Goal: Communication & Community: Answer question/provide support

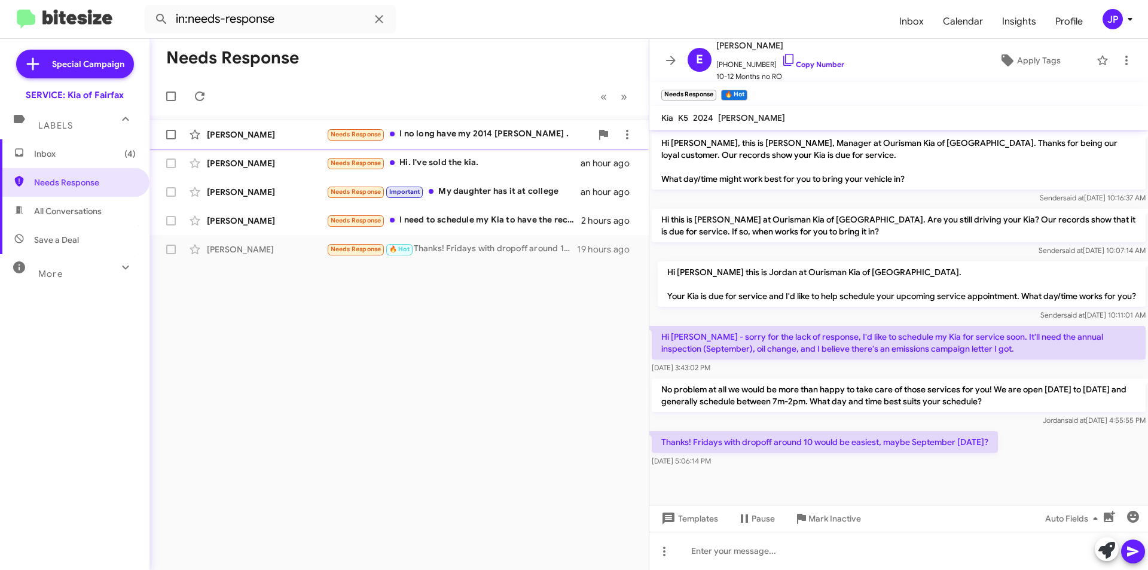
click at [437, 133] on div "Needs Response I no long have my 2014 [PERSON_NAME] ." at bounding box center [458, 134] width 265 height 14
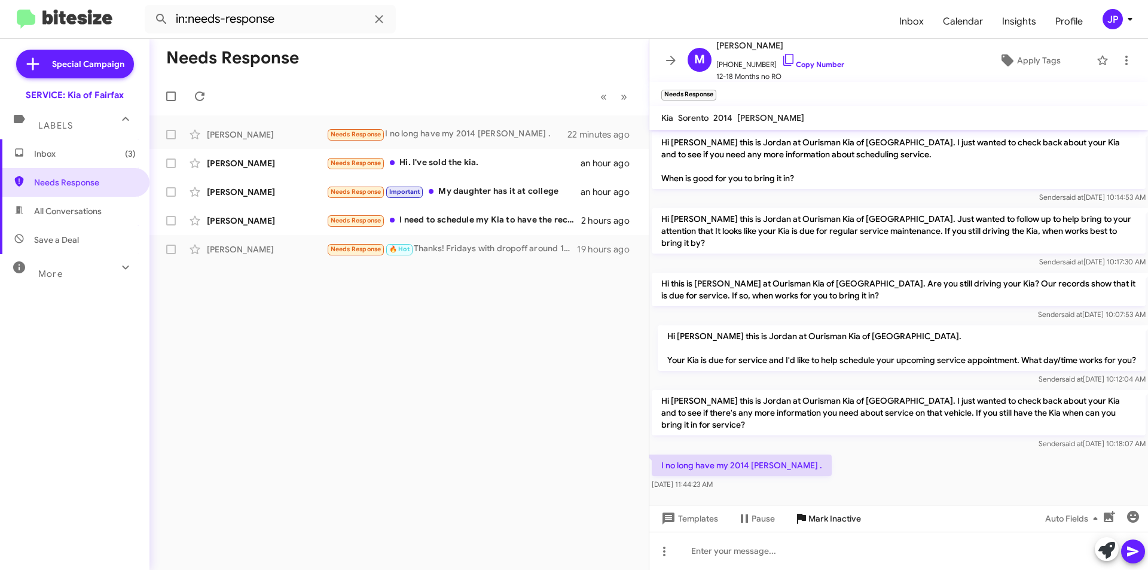
click at [803, 517] on icon at bounding box center [801, 518] width 9 height 10
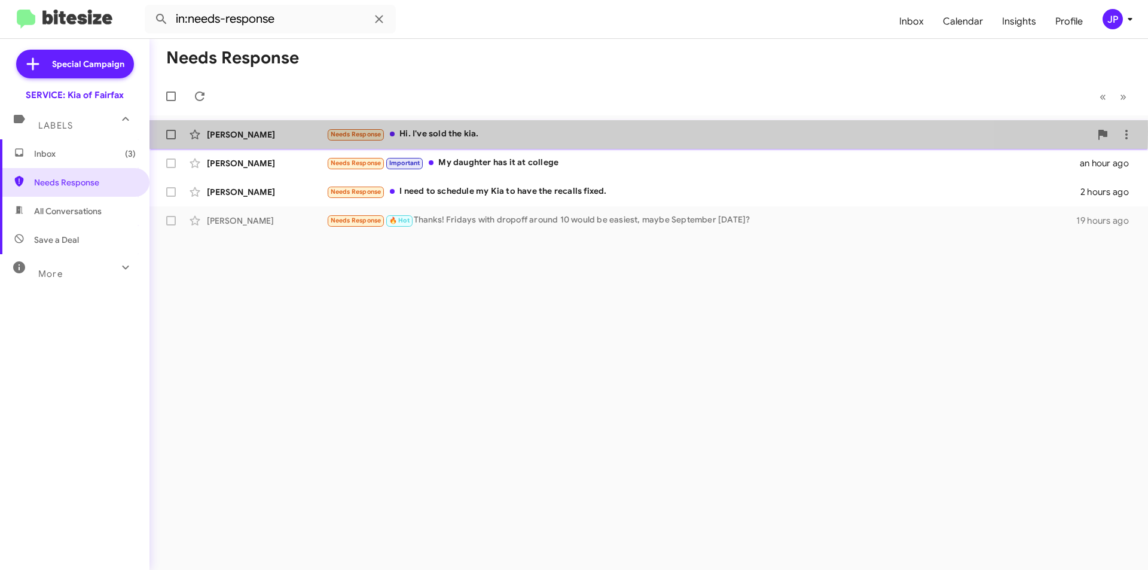
click at [539, 131] on div "Needs Response Hi. I've sold the kia." at bounding box center [708, 134] width 764 height 14
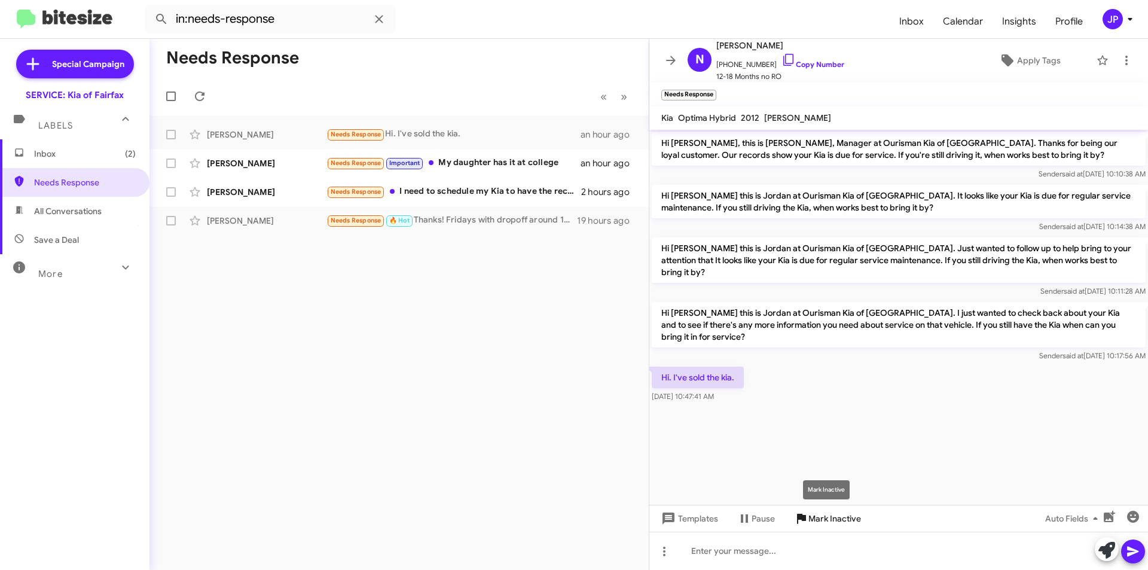
click at [811, 522] on span "Mark Inactive" at bounding box center [834, 518] width 53 height 22
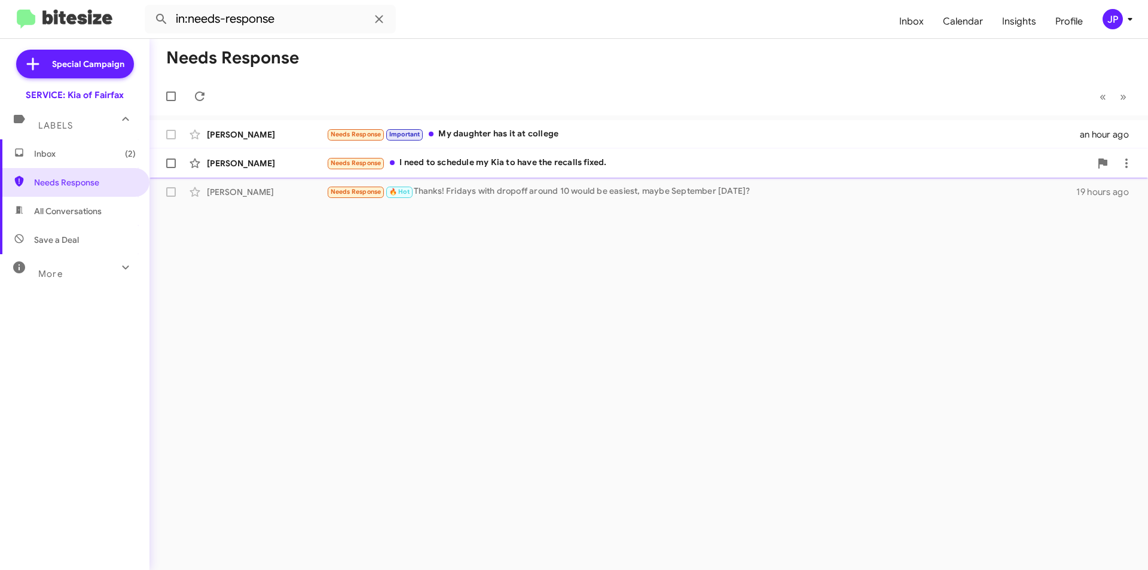
click at [466, 169] on div "Needs Response I need to schedule my Kia to have the recalls fixed." at bounding box center [708, 163] width 764 height 14
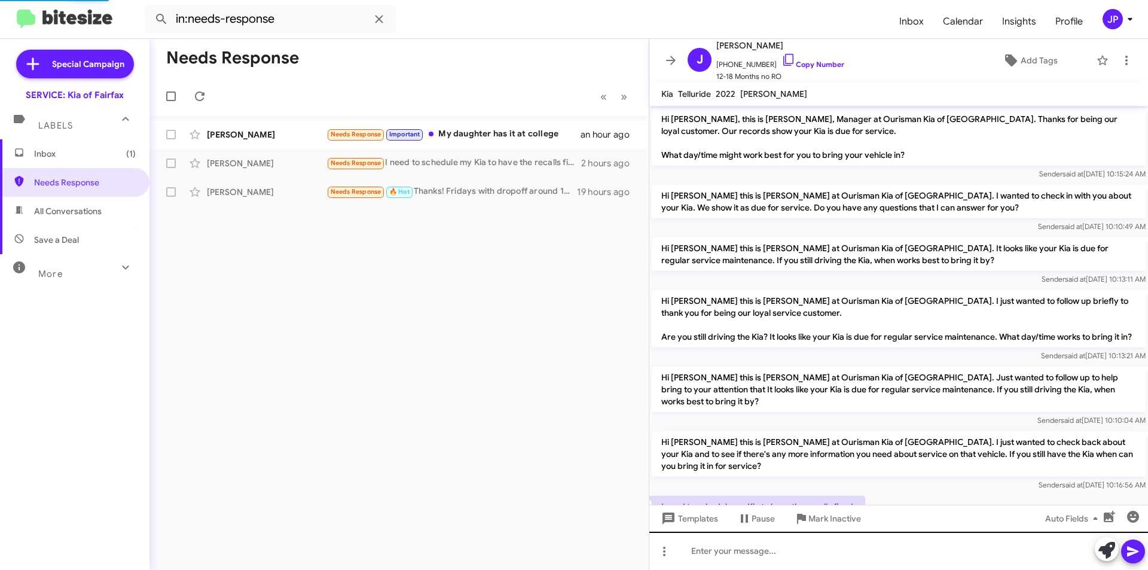
scroll to position [38, 0]
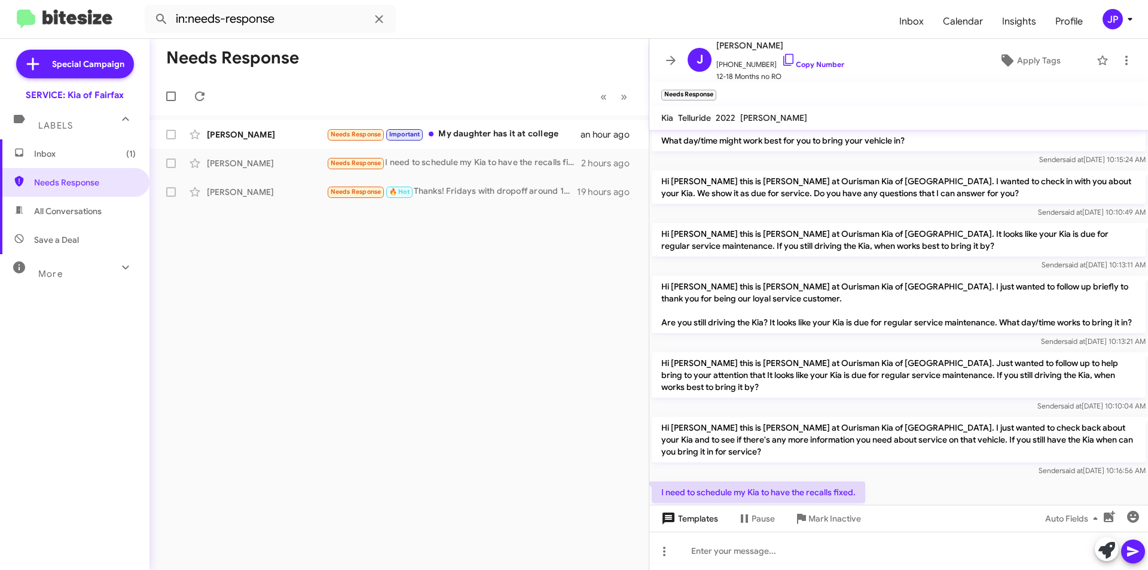
click at [708, 520] on span "Templates" at bounding box center [688, 518] width 59 height 22
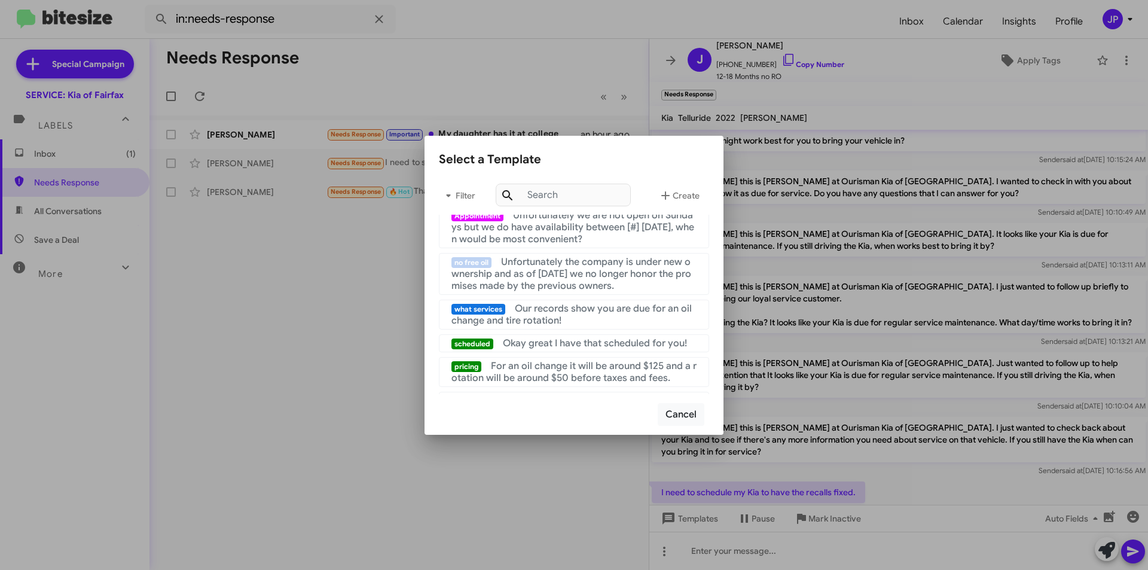
scroll to position [179, 0]
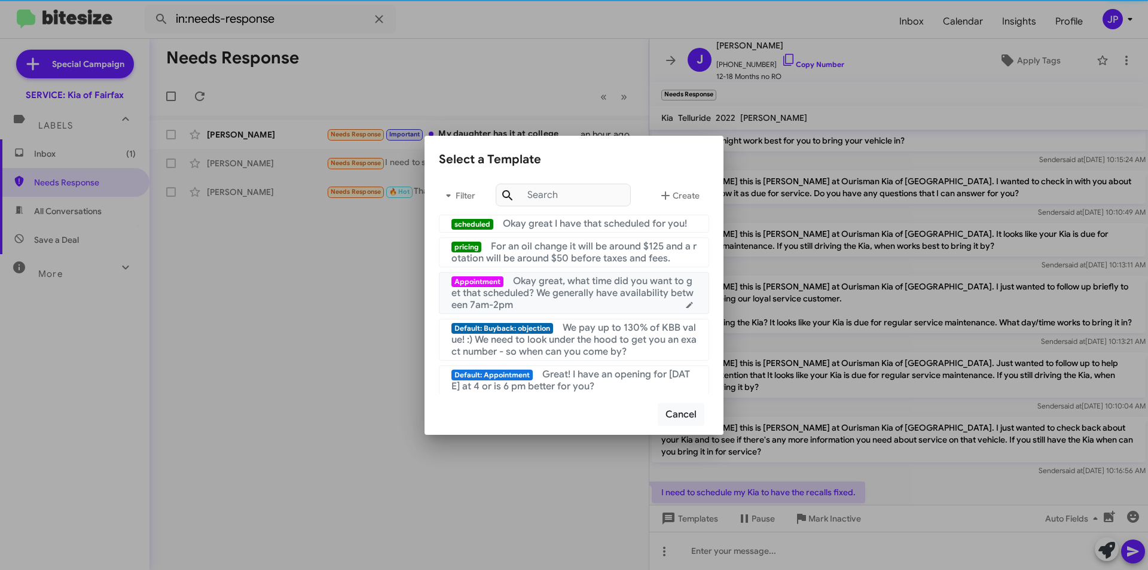
click at [534, 295] on span "Okay great, what time did you want to get that scheduled? We generally have ava…" at bounding box center [572, 293] width 242 height 36
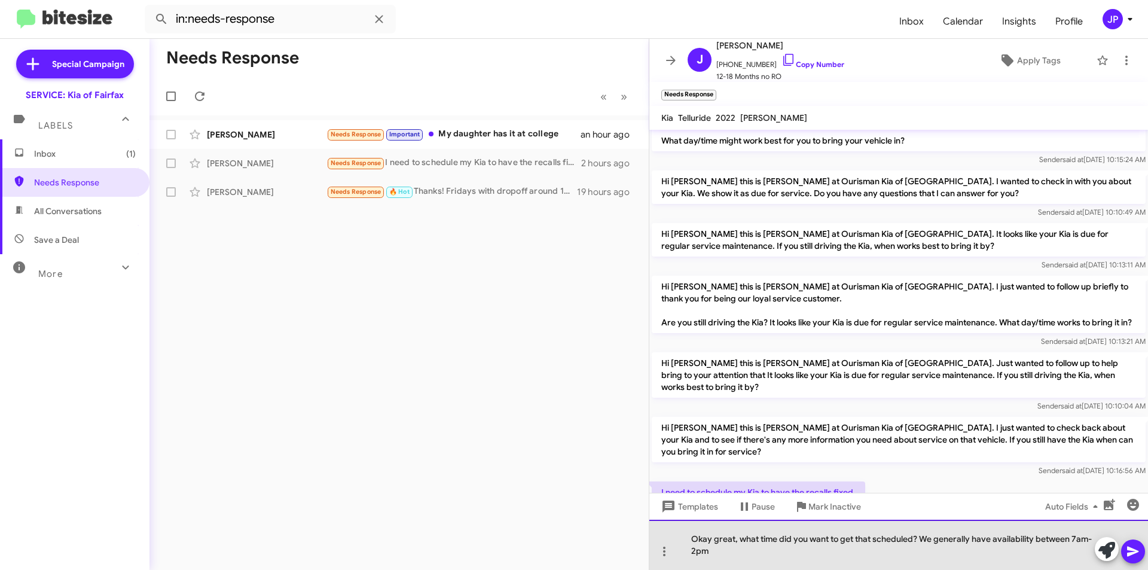
drag, startPoint x: 776, startPoint y: 536, endPoint x: 760, endPoint y: 543, distance: 17.4
click at [760, 543] on div "Okay great, what time did you want to get that scheduled? We generally have ava…" at bounding box center [898, 544] width 499 height 50
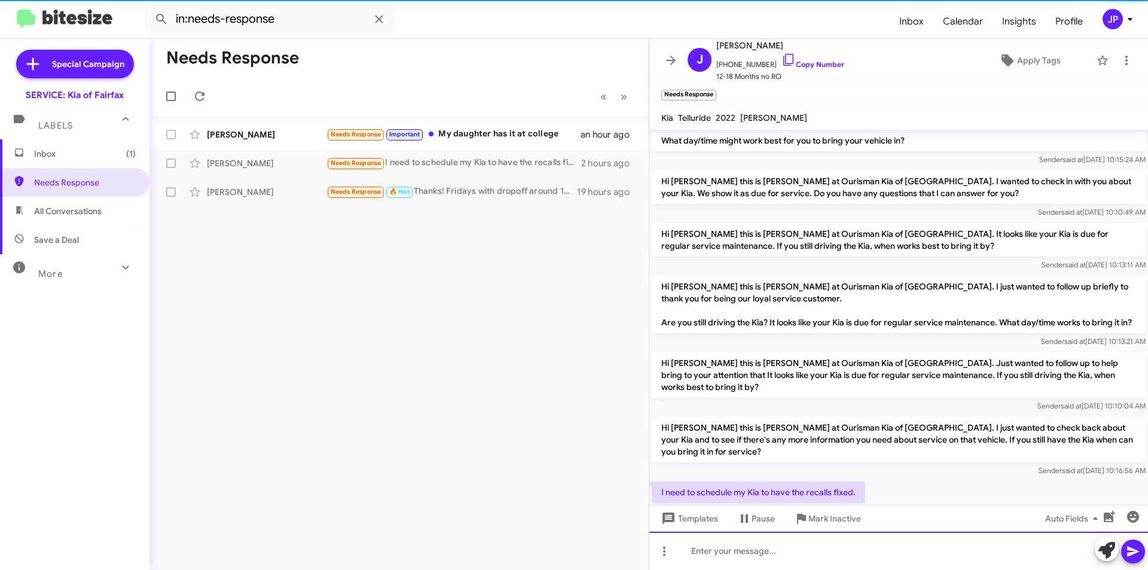
scroll to position [106, 0]
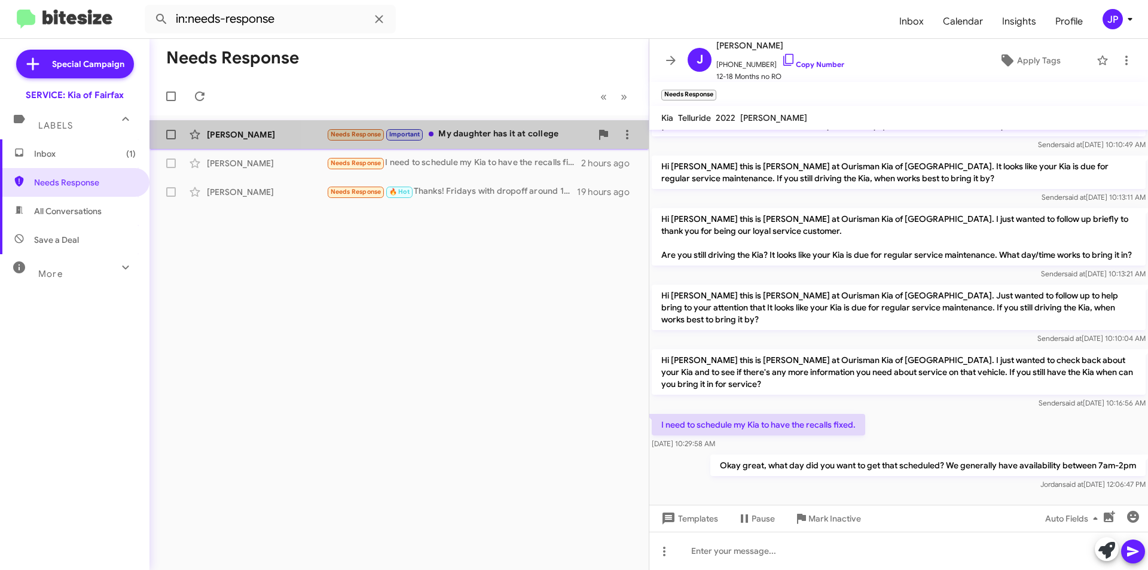
click at [491, 129] on div "Needs Response Important My daughter has it at college" at bounding box center [458, 134] width 265 height 14
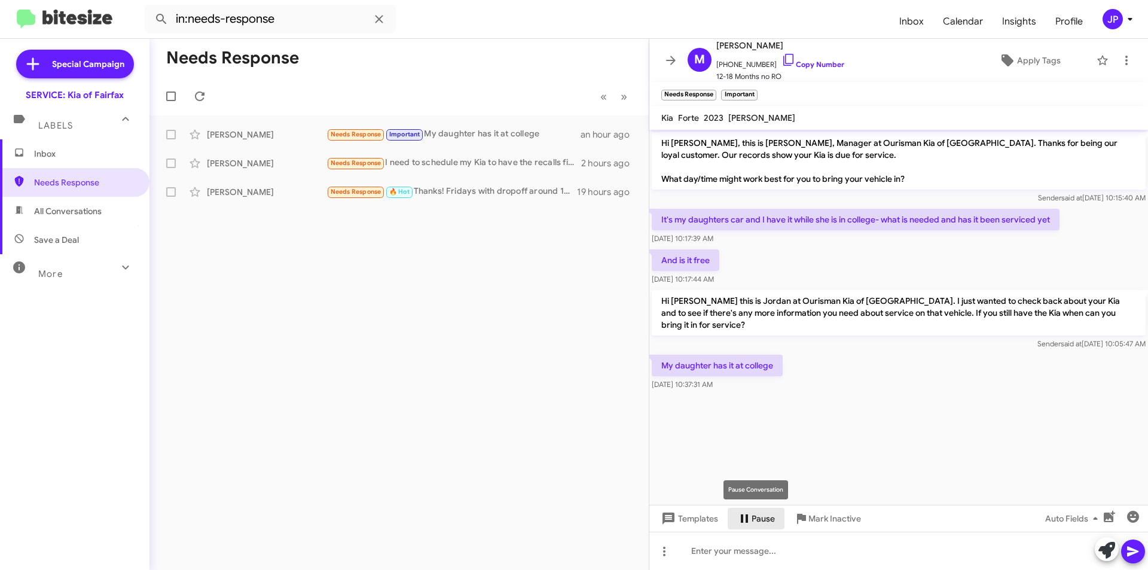
click at [761, 521] on span "Pause" at bounding box center [762, 518] width 23 height 22
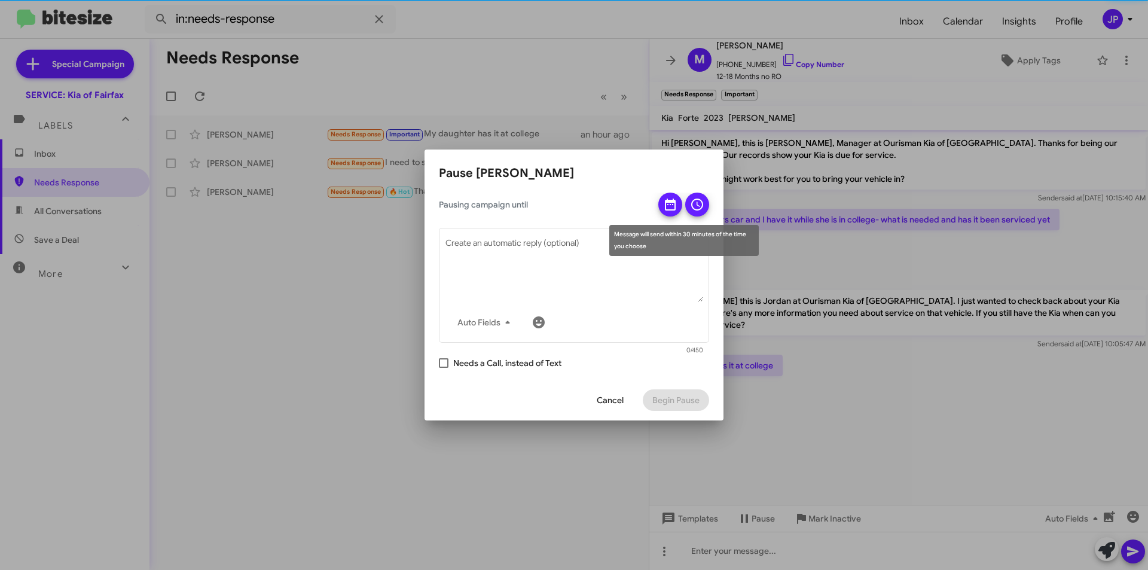
click at [665, 204] on icon at bounding box center [670, 204] width 14 height 14
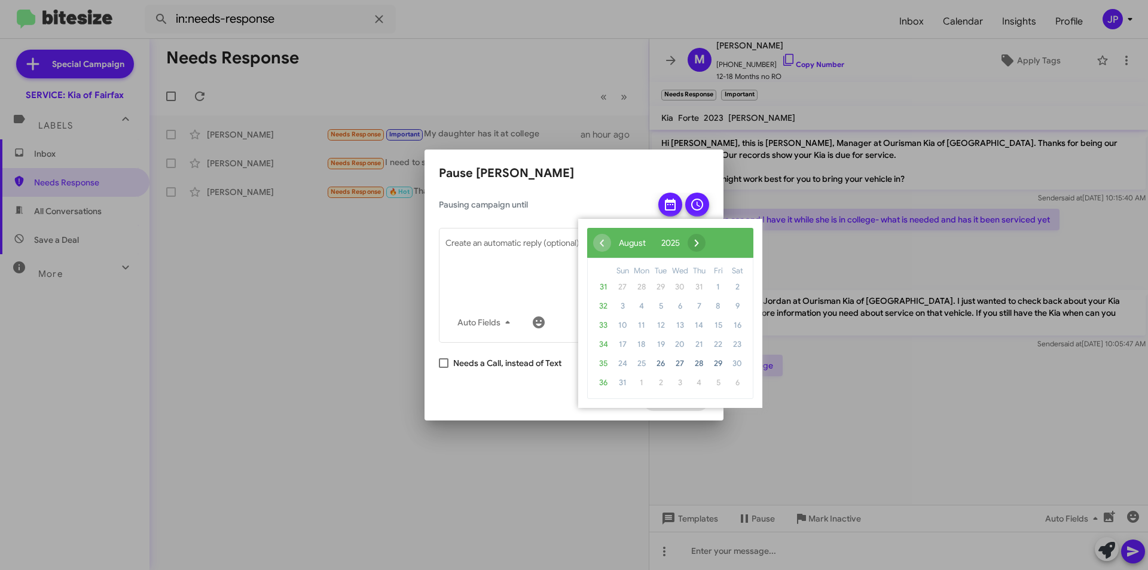
click at [705, 237] on span "›" at bounding box center [696, 243] width 18 height 18
click at [711, 237] on span "›" at bounding box center [702, 243] width 18 height 18
click at [659, 341] on span "18" at bounding box center [660, 344] width 19 height 19
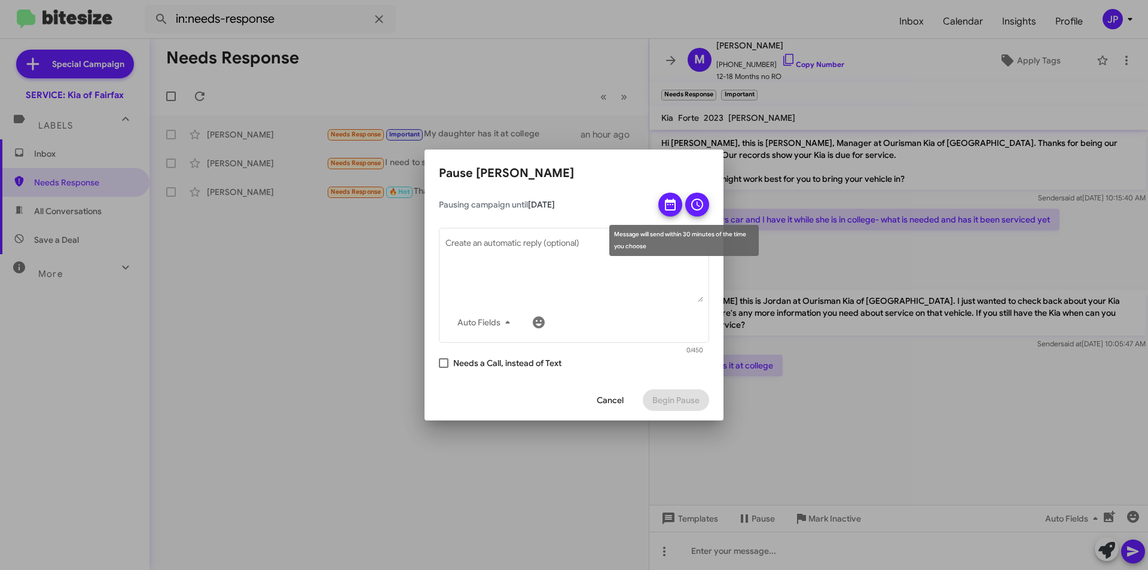
click at [690, 203] on icon at bounding box center [697, 204] width 14 height 14
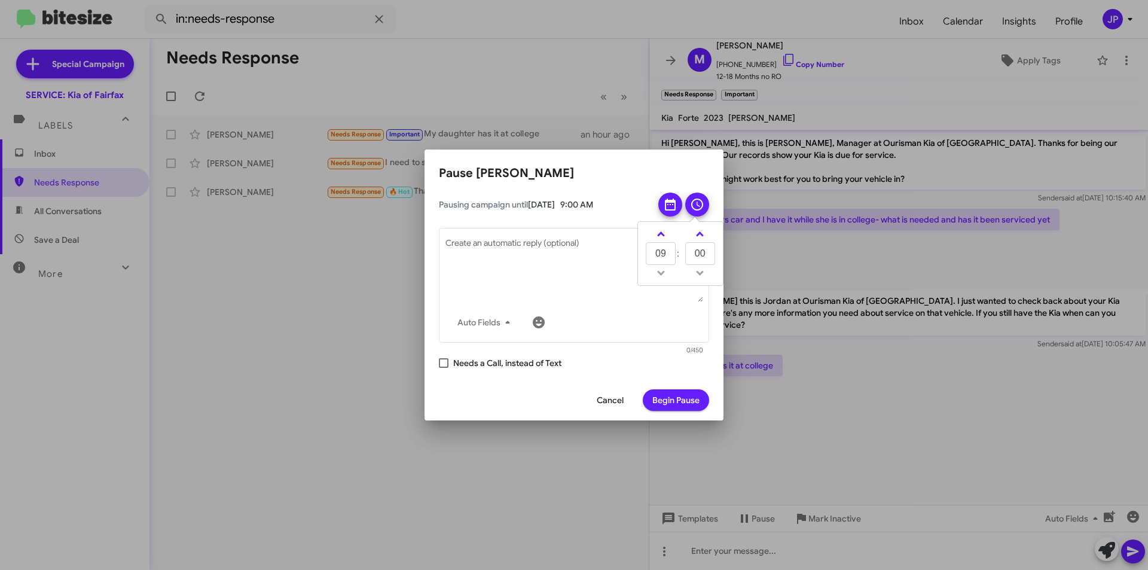
click at [669, 411] on div "Cancel Begin Pause" at bounding box center [574, 400] width 270 height 41
click at [671, 398] on span "Begin Pause" at bounding box center [675, 400] width 47 height 22
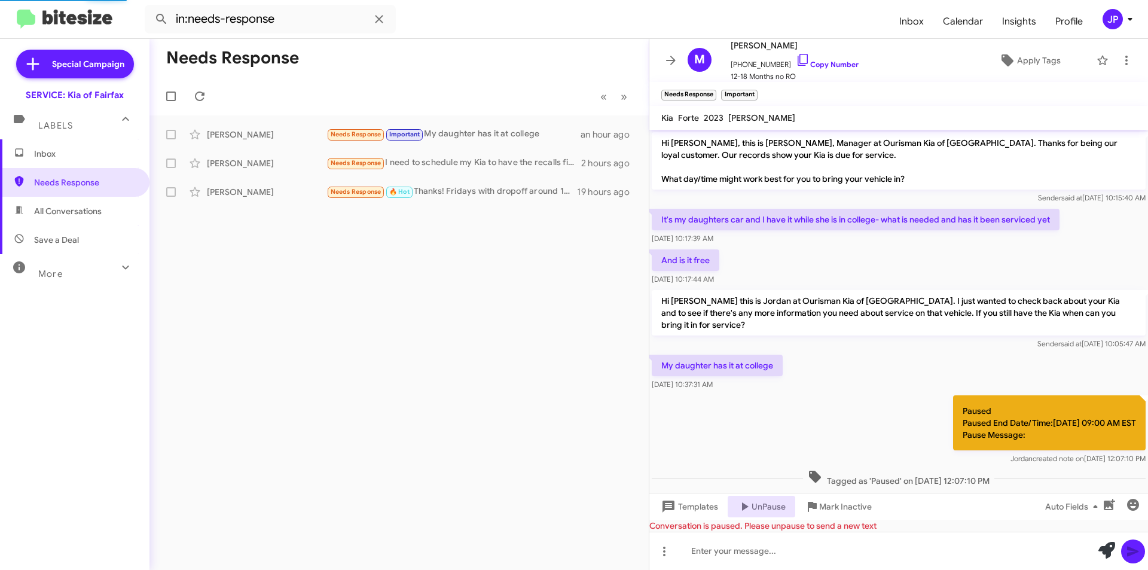
scroll to position [5, 0]
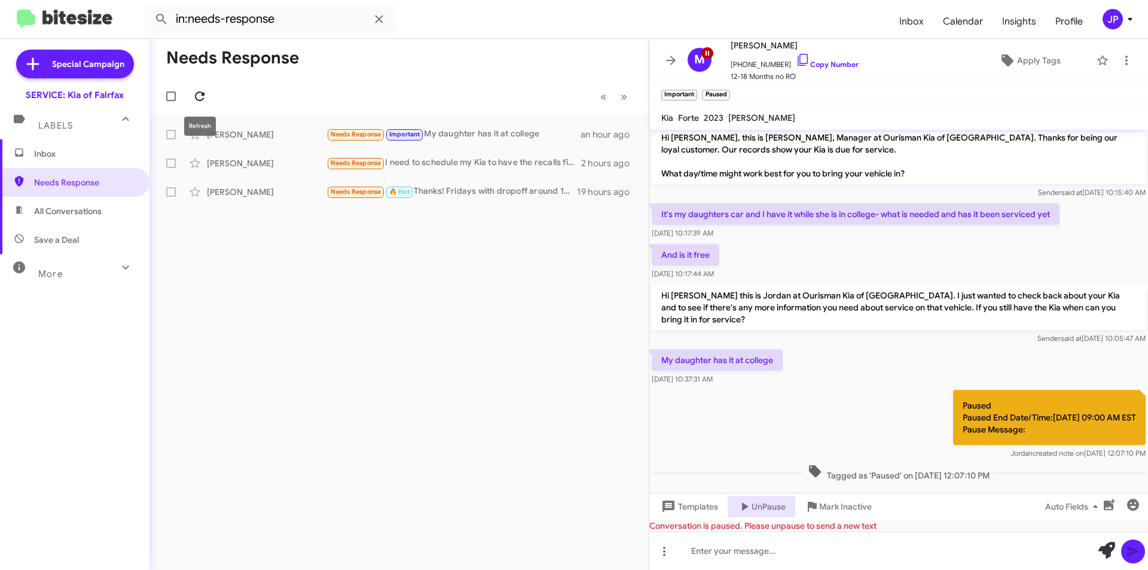
click at [197, 94] on icon at bounding box center [200, 96] width 10 height 10
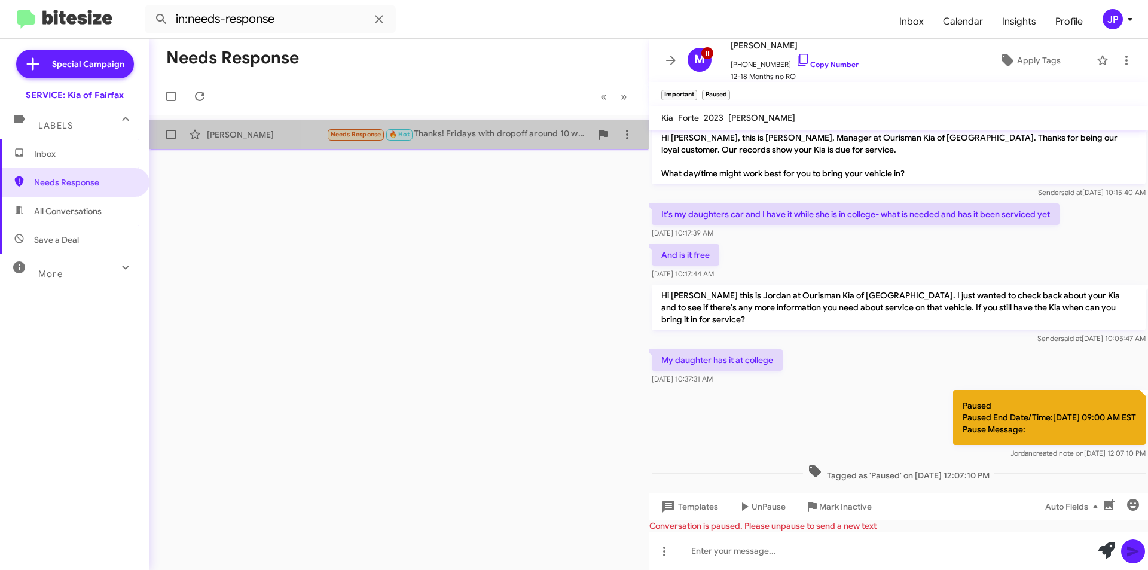
click at [554, 130] on div "Needs Response 🔥 Hot Thanks! Fridays with dropoff around 10 would be easiest, m…" at bounding box center [458, 134] width 265 height 14
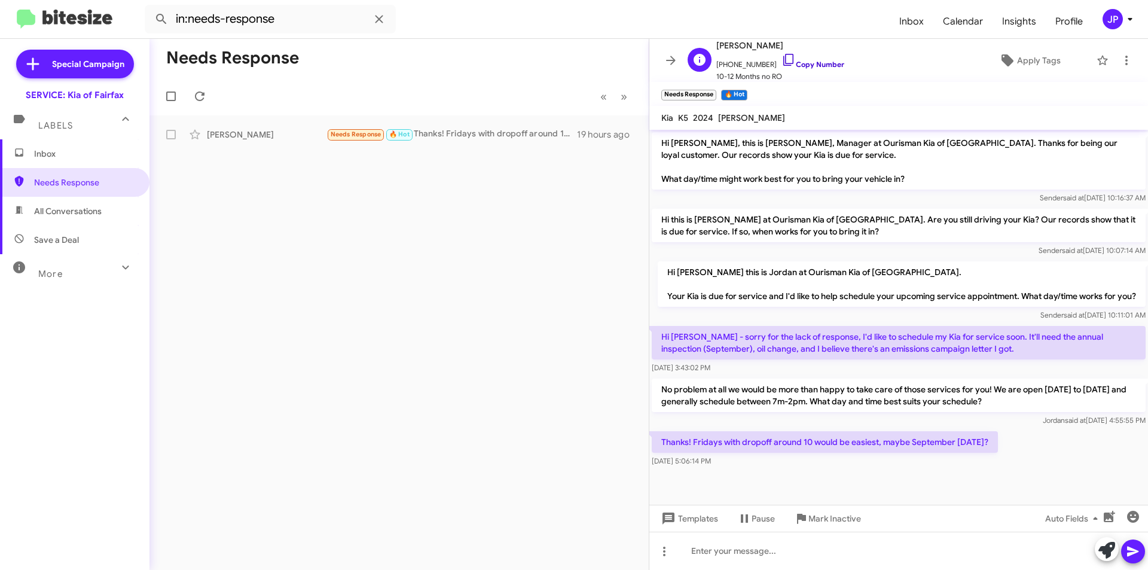
click at [783, 60] on icon at bounding box center [788, 60] width 10 height 12
